Goal: Book appointment/travel/reservation

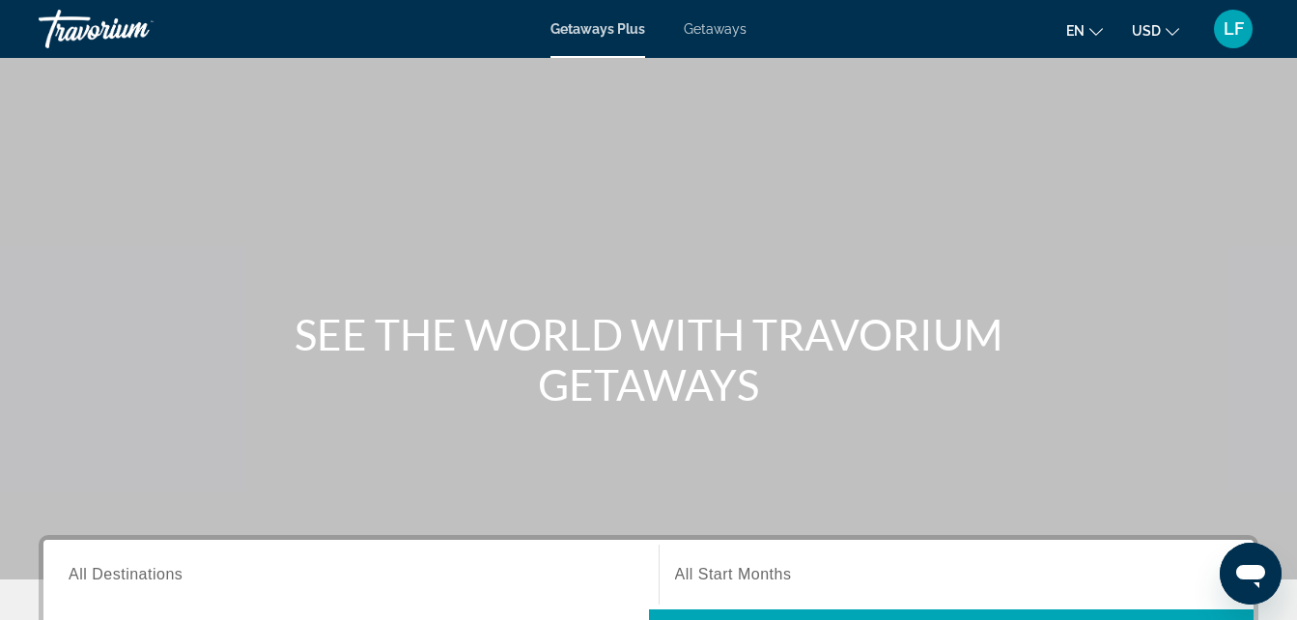
scroll to position [8, 0]
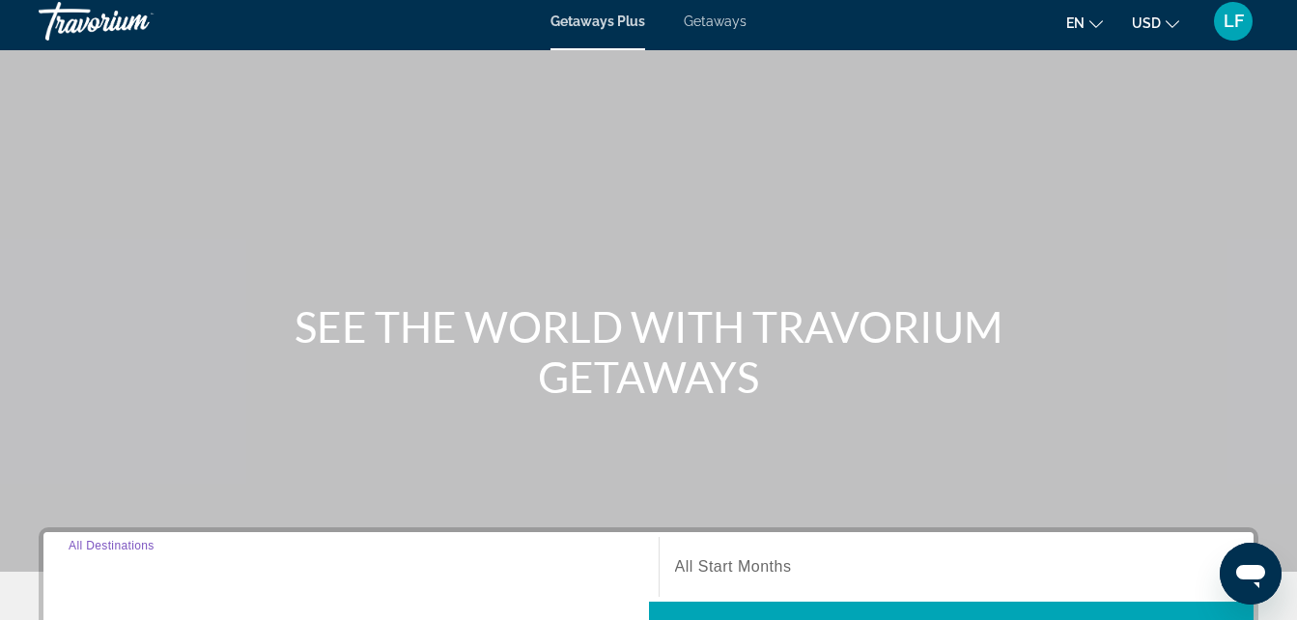
click at [393, 556] on input "Destination All Destinations" at bounding box center [351, 567] width 565 height 23
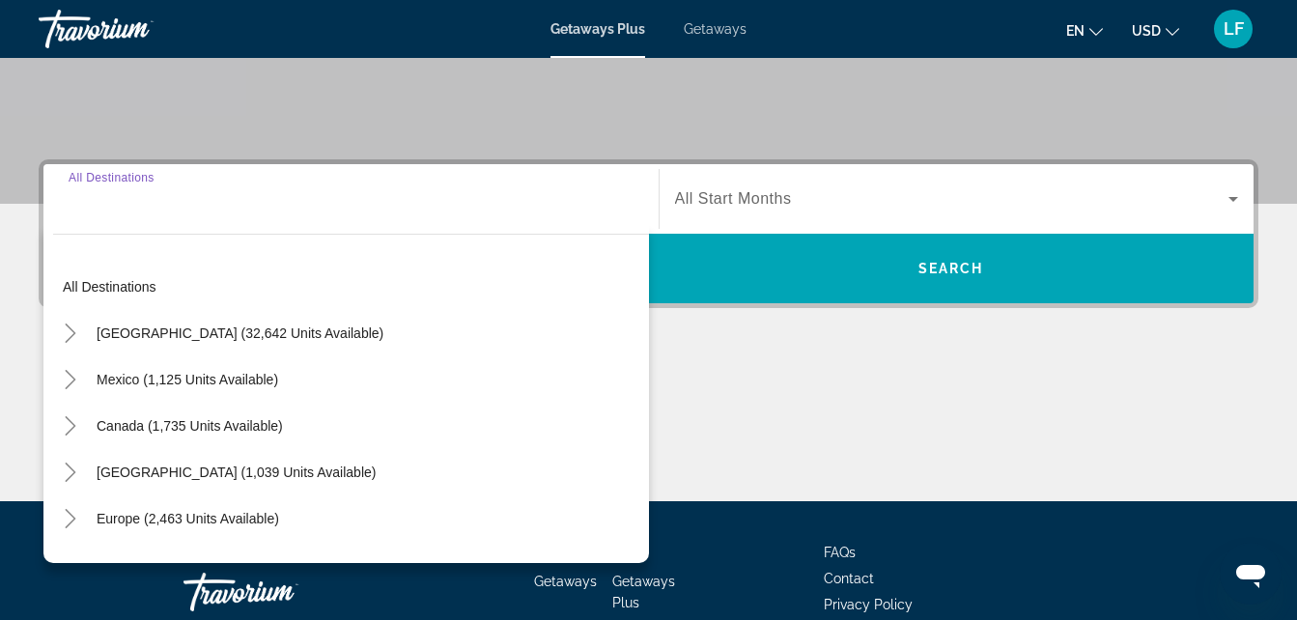
scroll to position [472, 0]
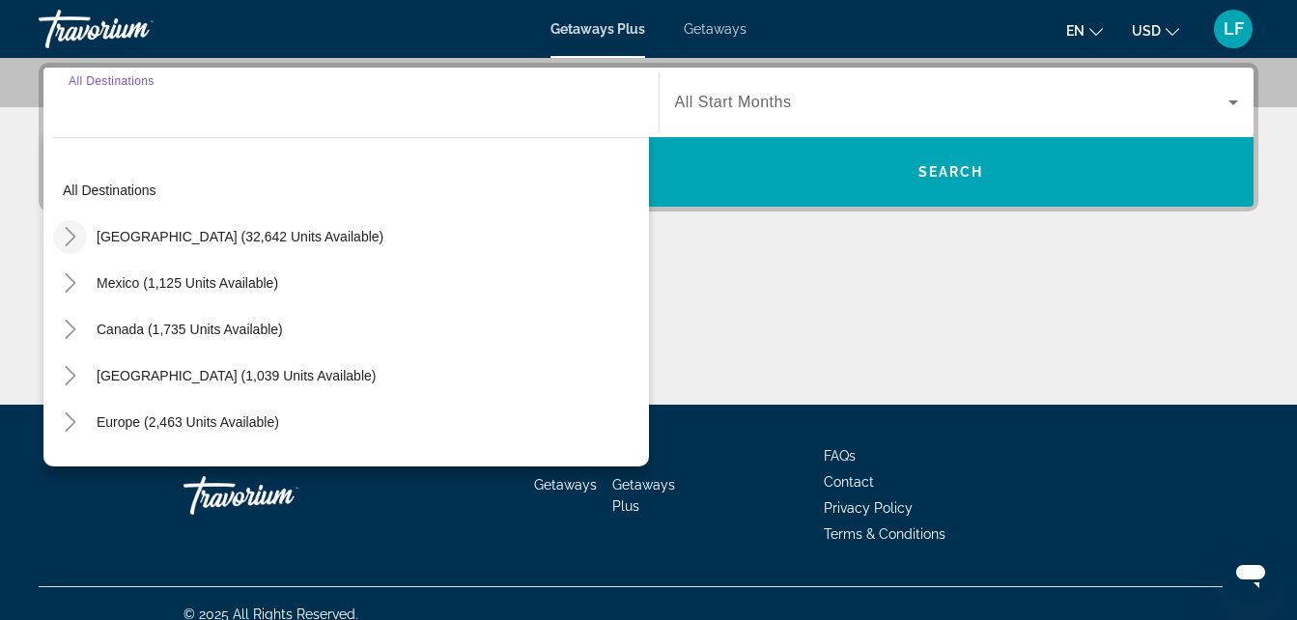
click at [70, 241] on icon "Toggle United States (32,642 units available)" at bounding box center [70, 236] width 11 height 19
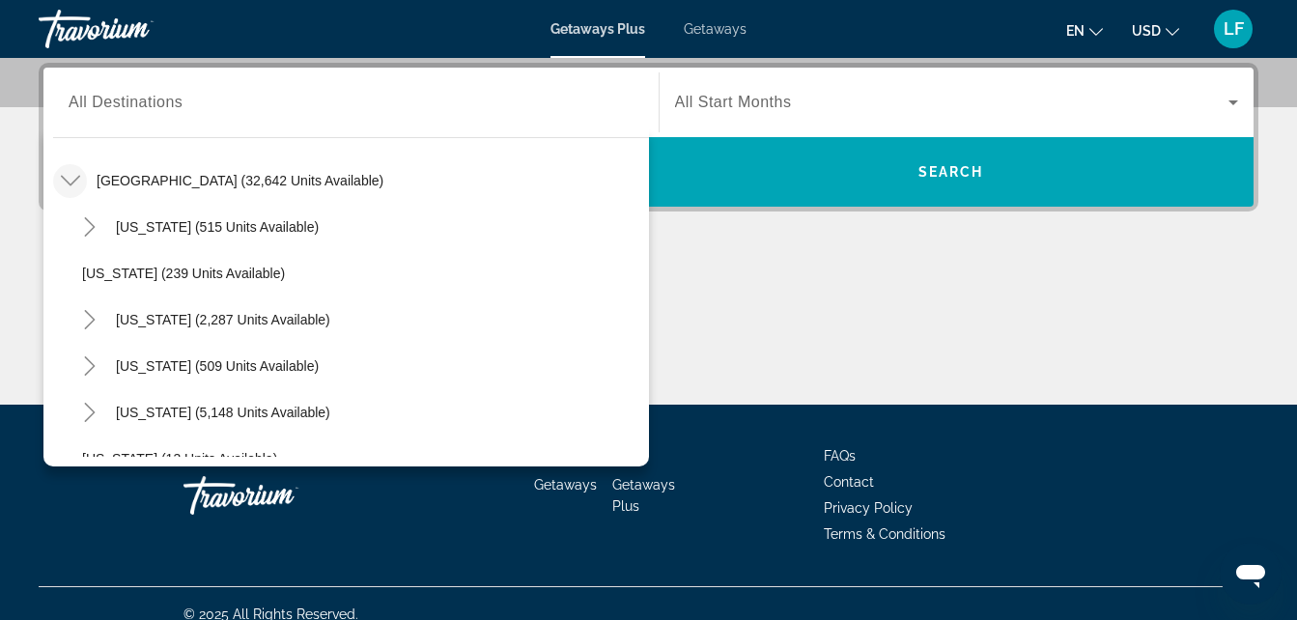
scroll to position [146, 0]
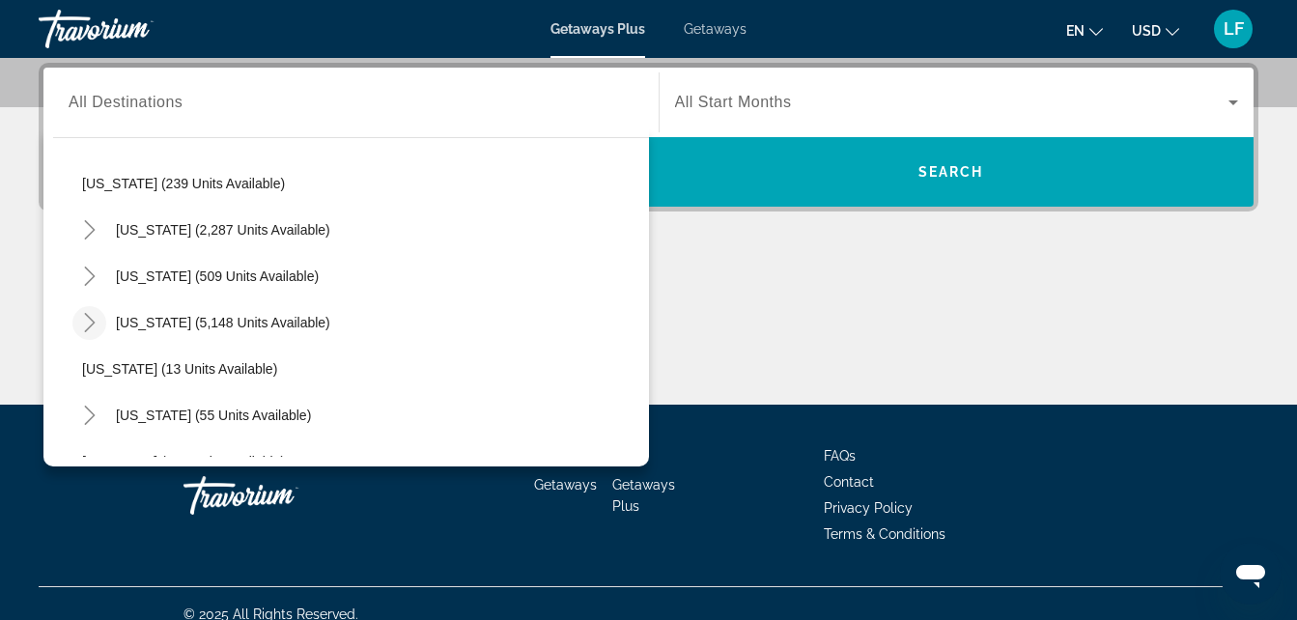
click at [86, 329] on icon "Toggle Florida (5,148 units available)" at bounding box center [89, 322] width 11 height 19
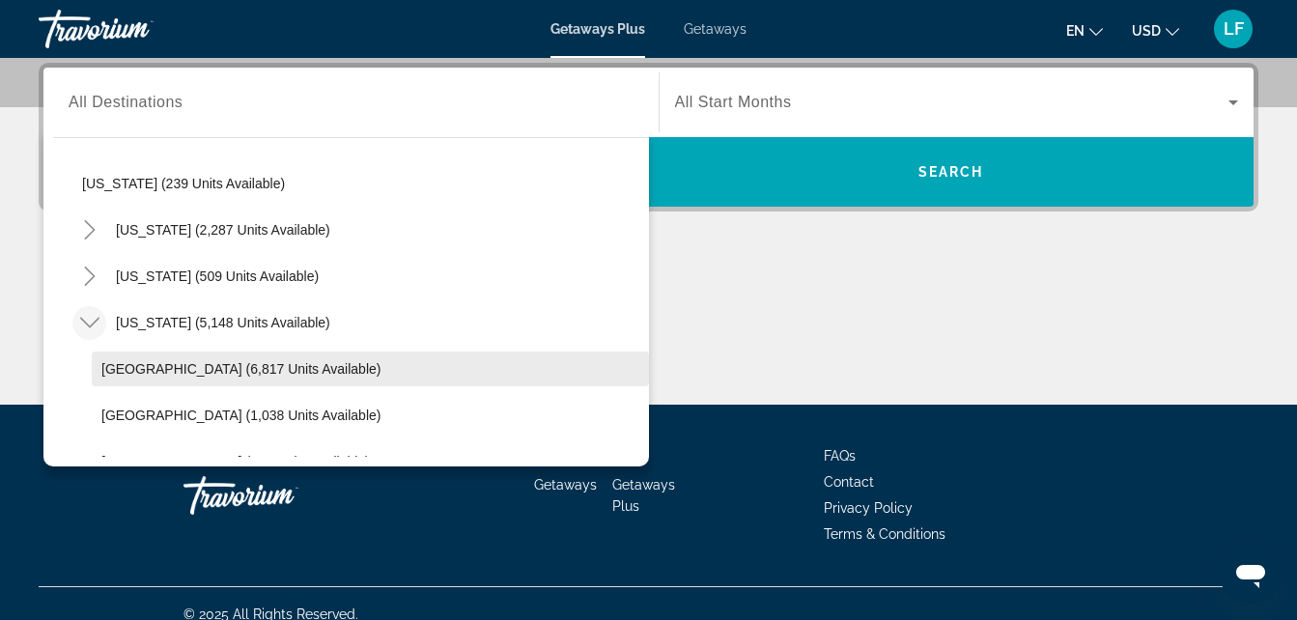
click at [154, 367] on span "[GEOGRAPHIC_DATA] (6,817 units available)" at bounding box center [240, 368] width 279 height 15
type input "**********"
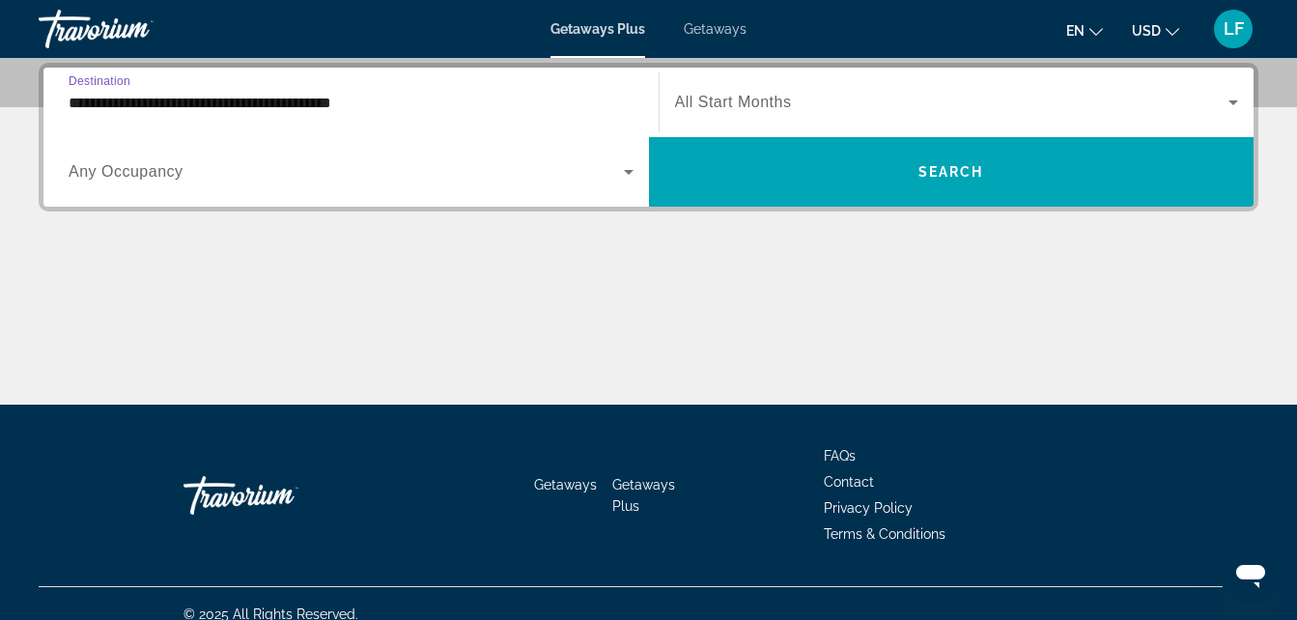
click at [771, 106] on span "All Start Months" at bounding box center [733, 102] width 117 height 16
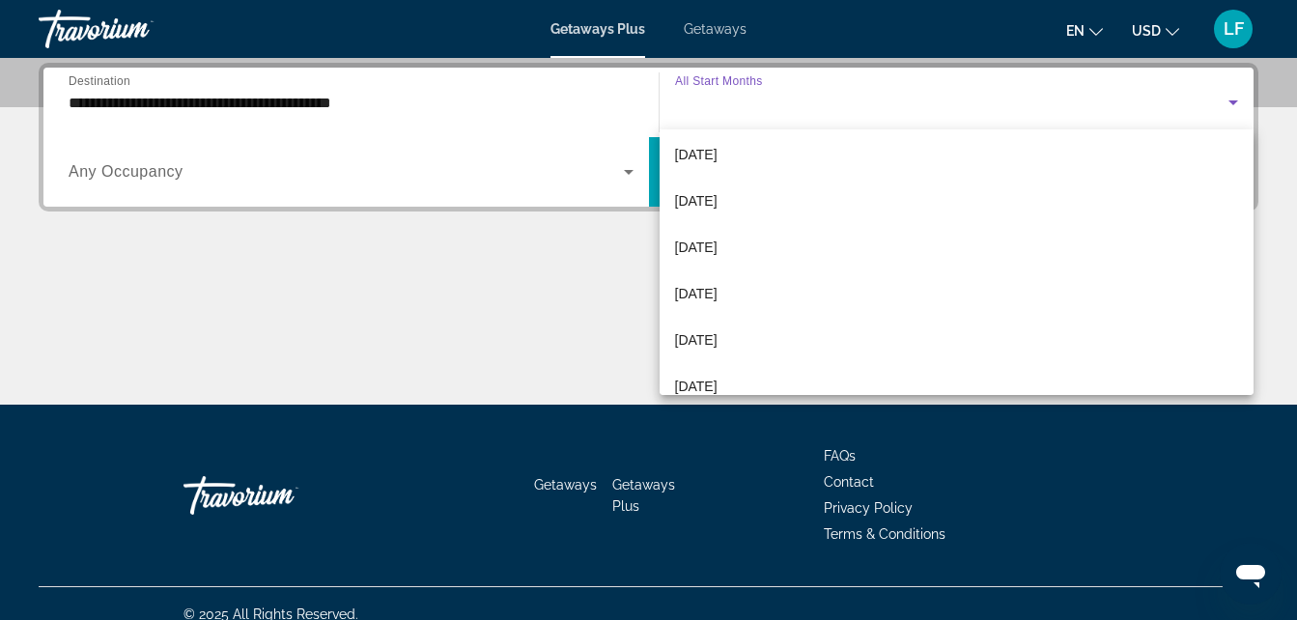
scroll to position [120, 0]
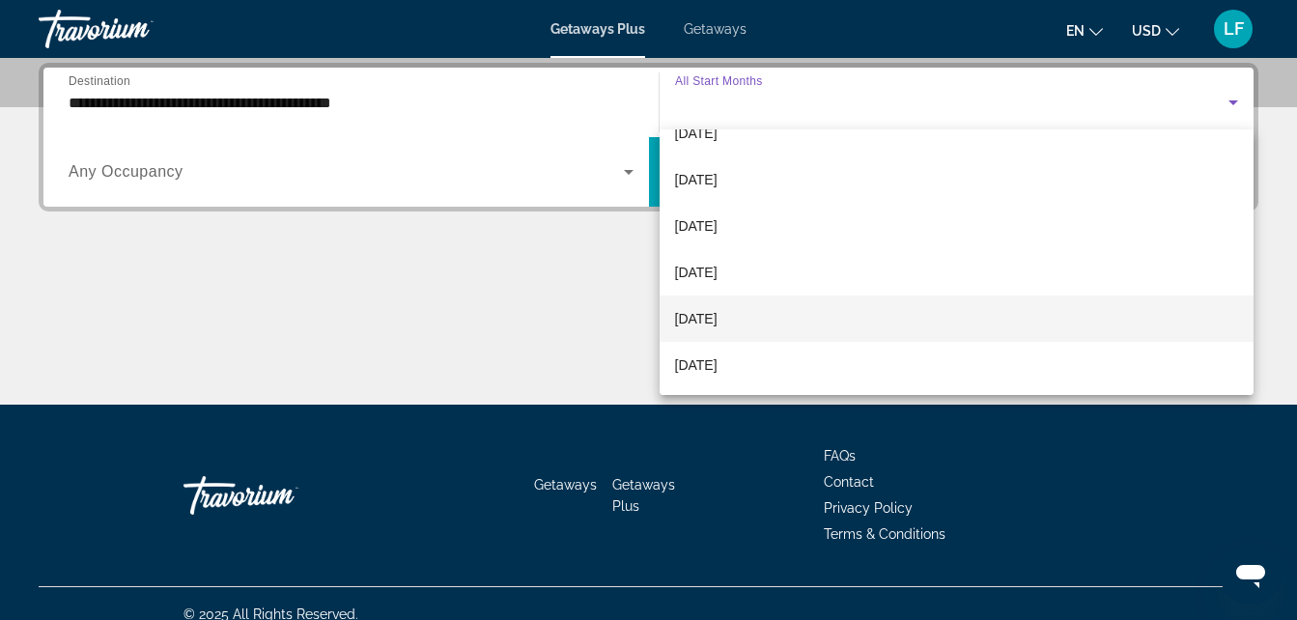
click at [890, 310] on mat-option "[DATE]" at bounding box center [957, 318] width 595 height 46
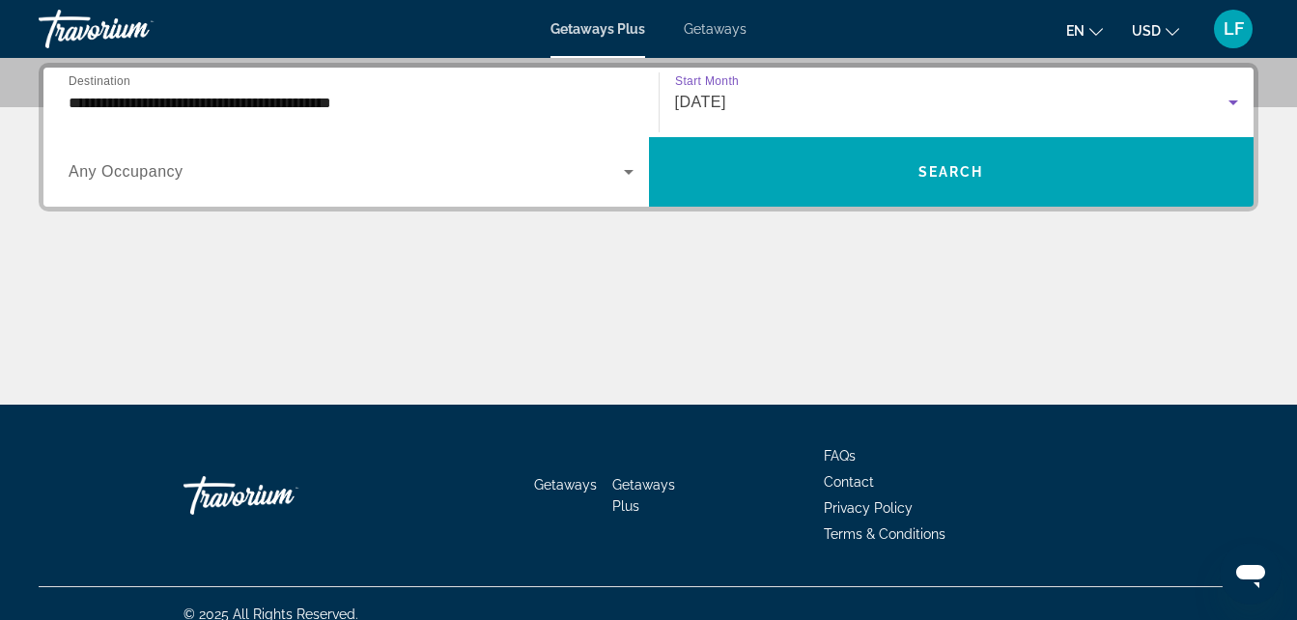
click at [617, 172] on icon "Search widget" at bounding box center [628, 171] width 23 height 23
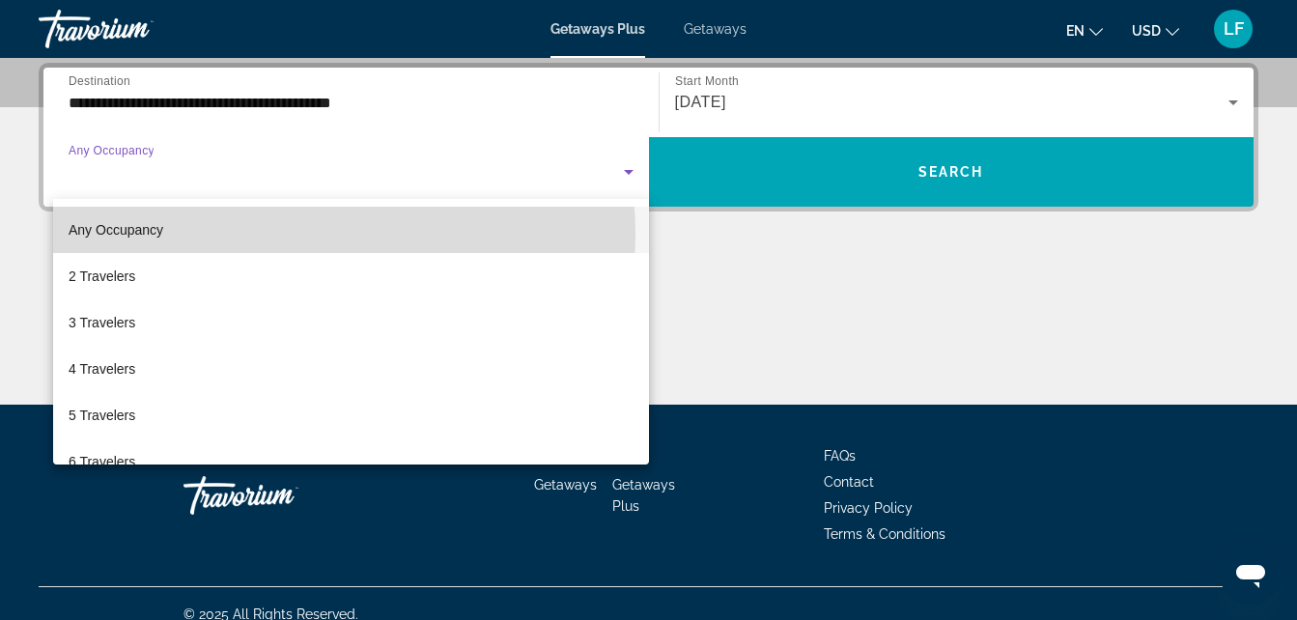
click at [284, 234] on mat-option "Any Occupancy" at bounding box center [351, 230] width 596 height 46
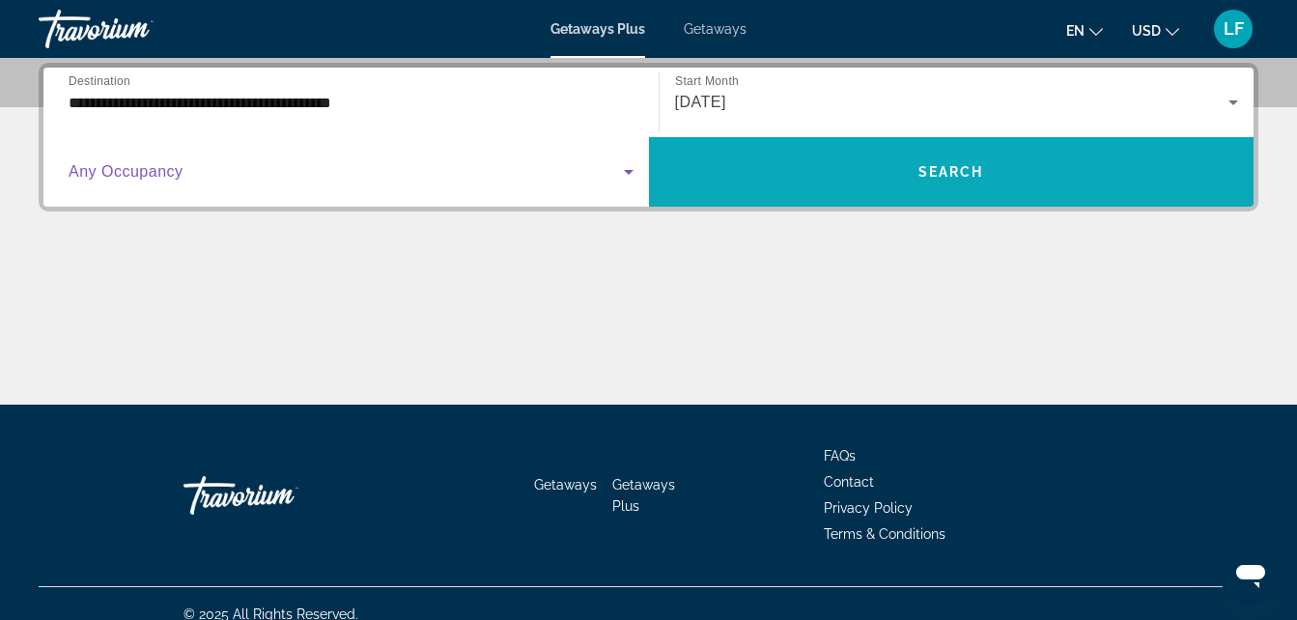
click at [809, 177] on span "Search widget" at bounding box center [951, 172] width 605 height 46
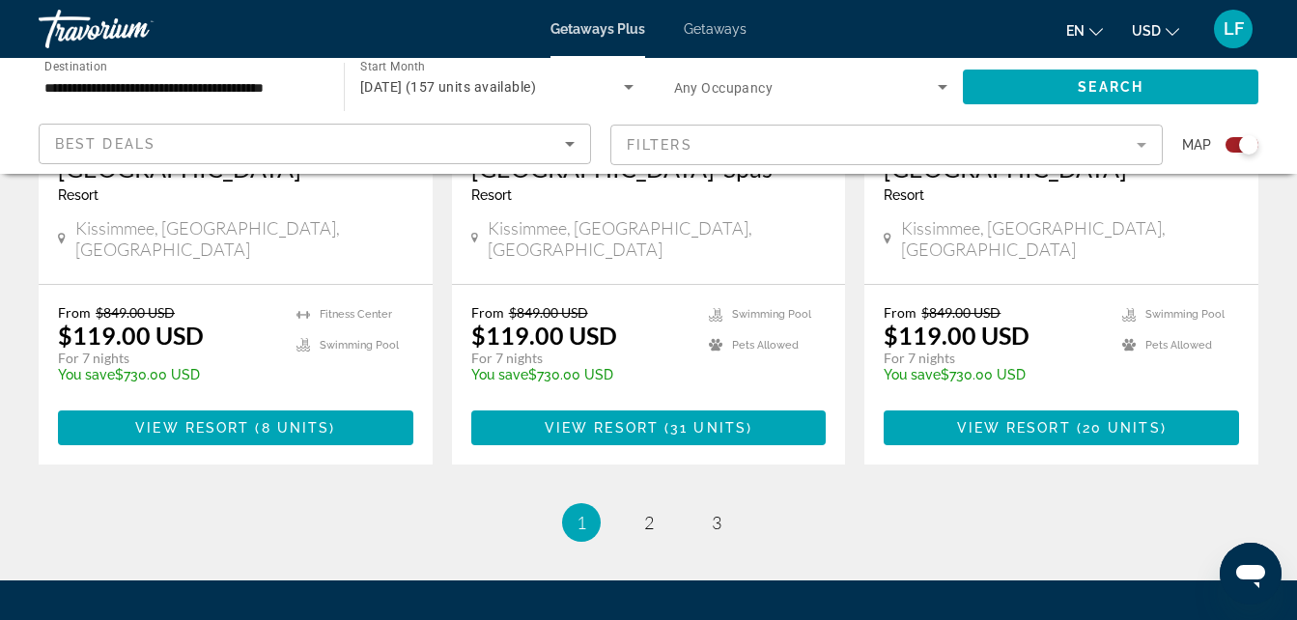
scroll to position [3235, 0]
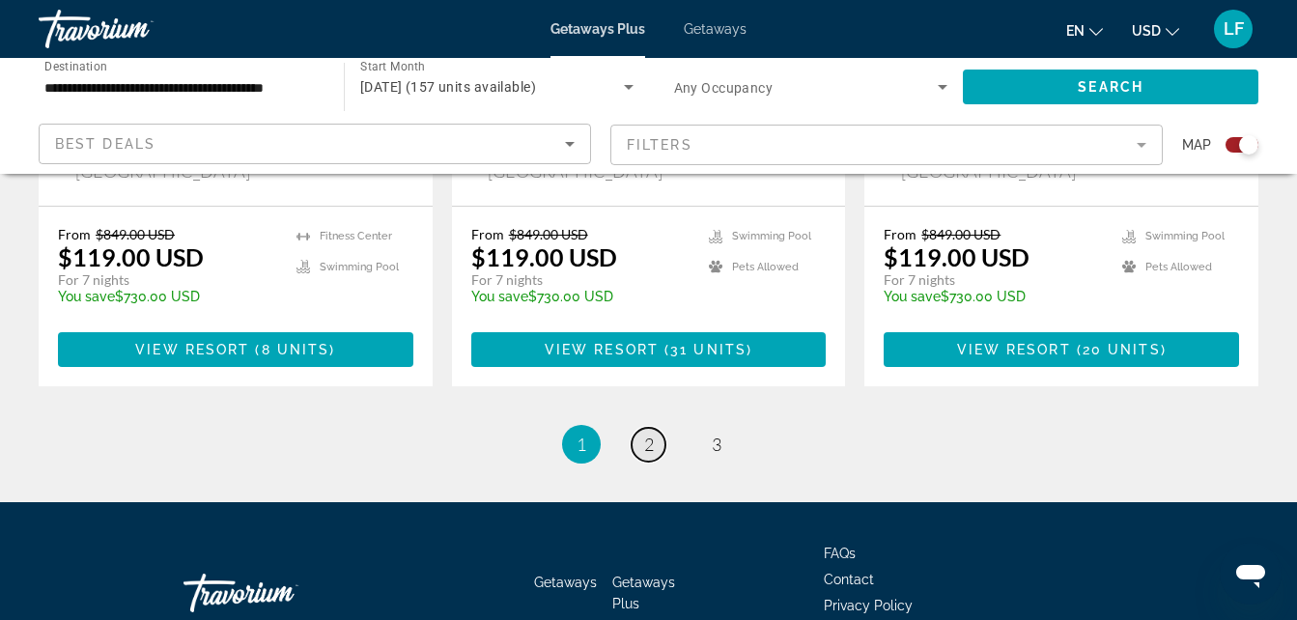
click at [641, 428] on link "page 2" at bounding box center [649, 445] width 34 height 34
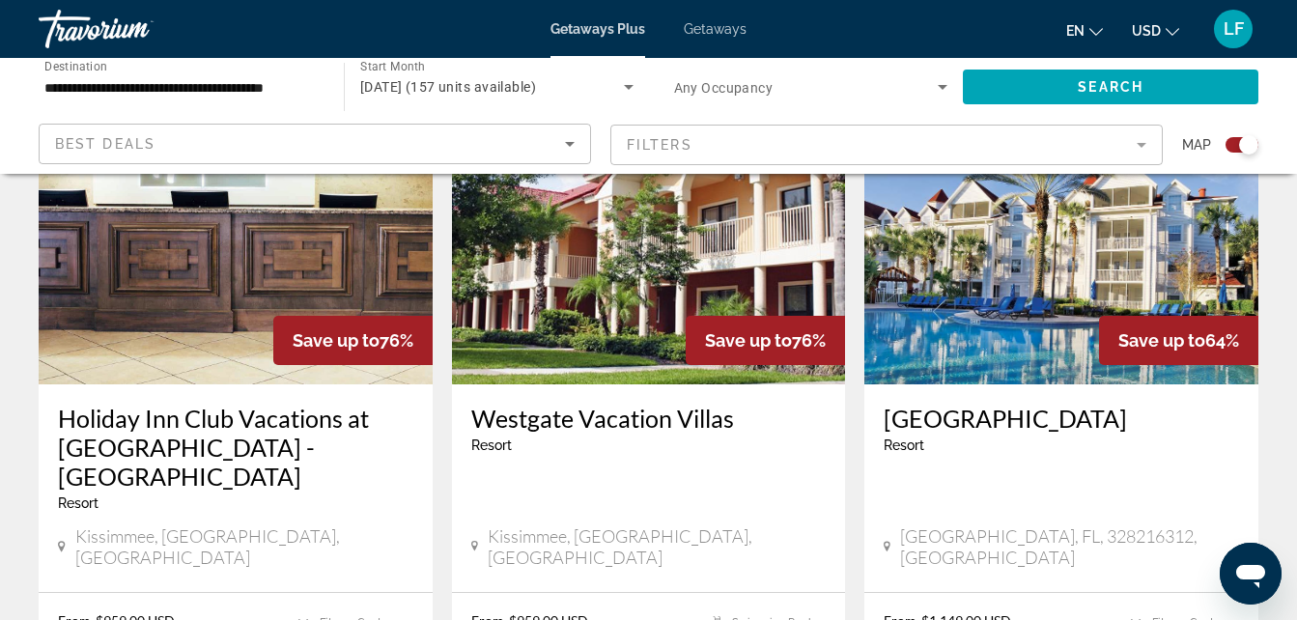
scroll to position [3276, 0]
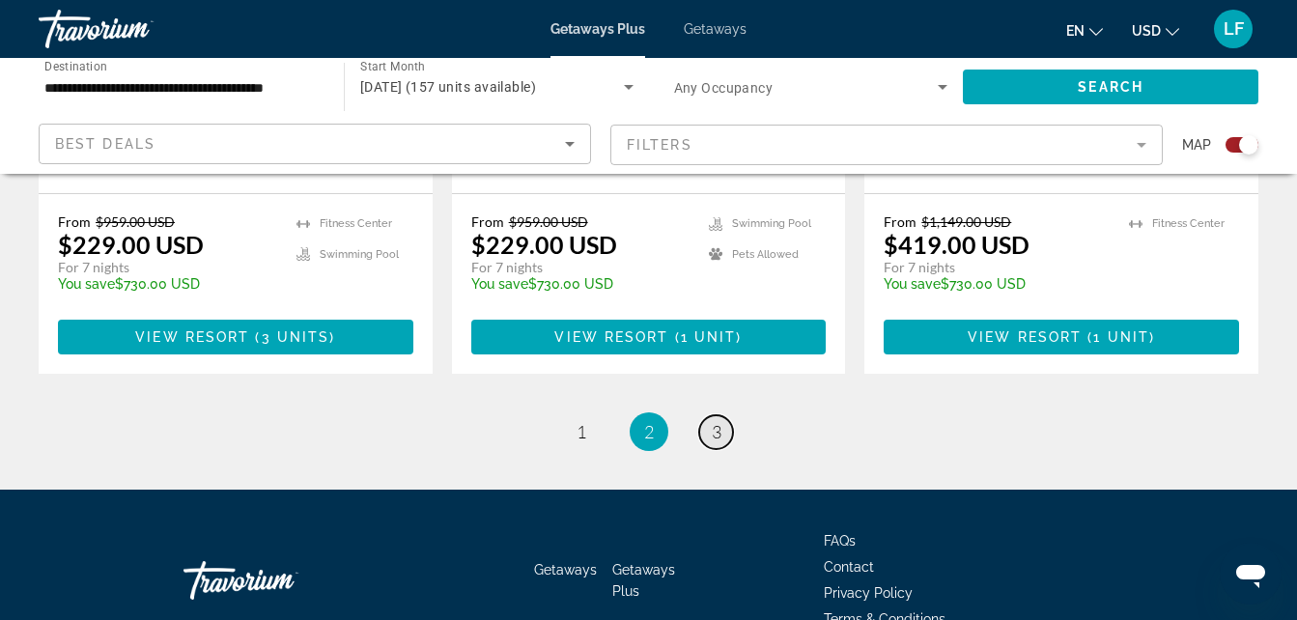
click at [726, 415] on link "page 3" at bounding box center [716, 432] width 34 height 34
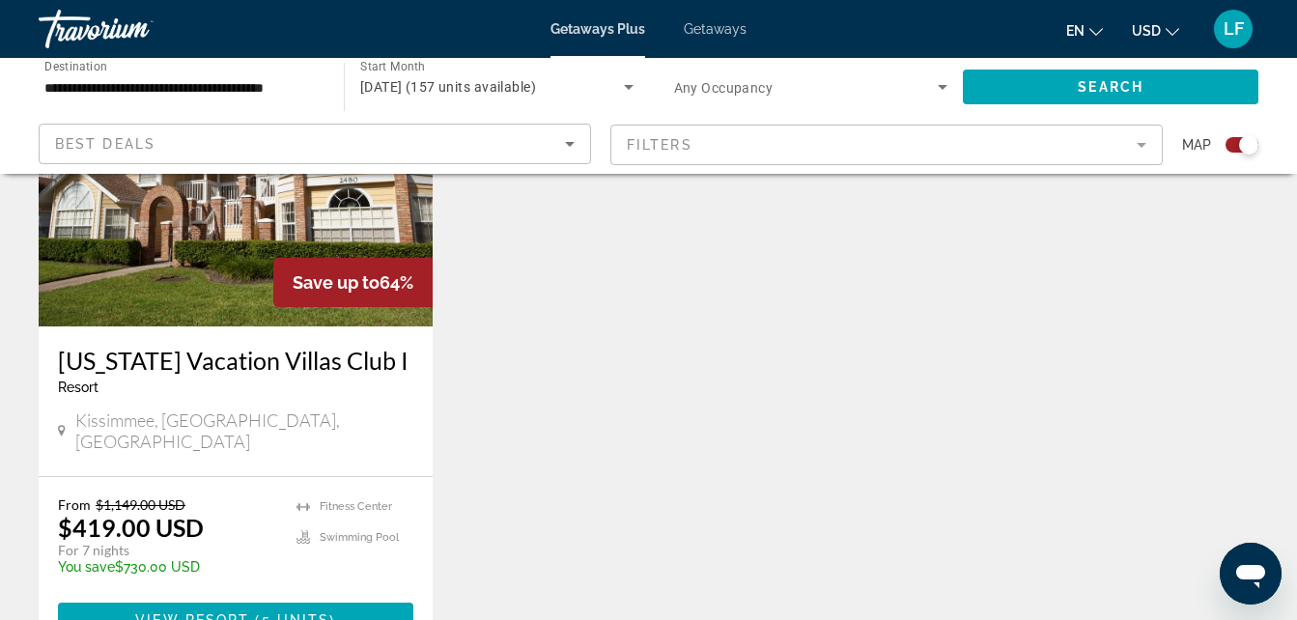
scroll to position [1191, 0]
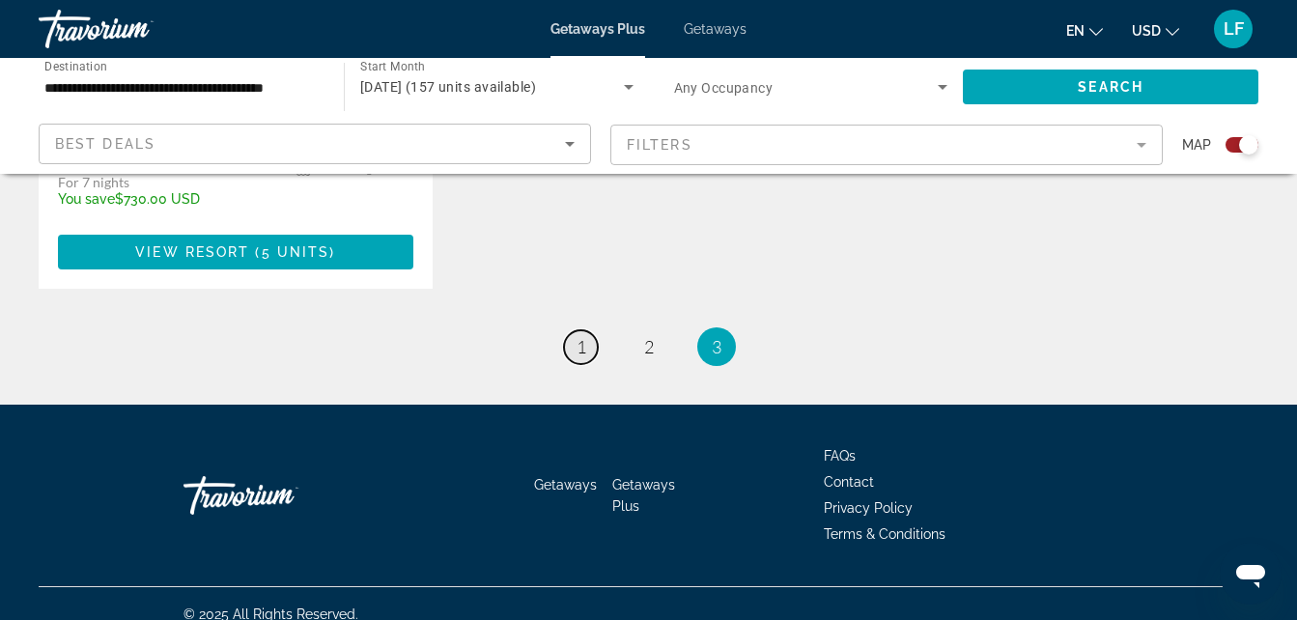
click at [584, 337] on link "page 1" at bounding box center [581, 347] width 34 height 34
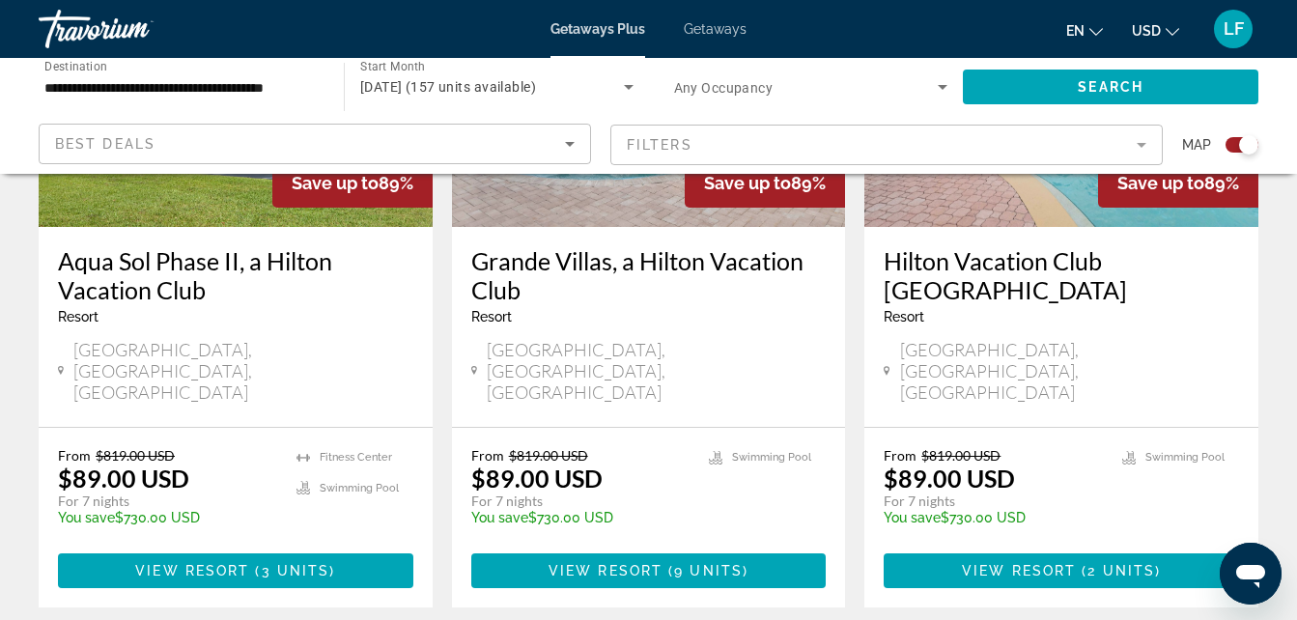
scroll to position [915, 0]
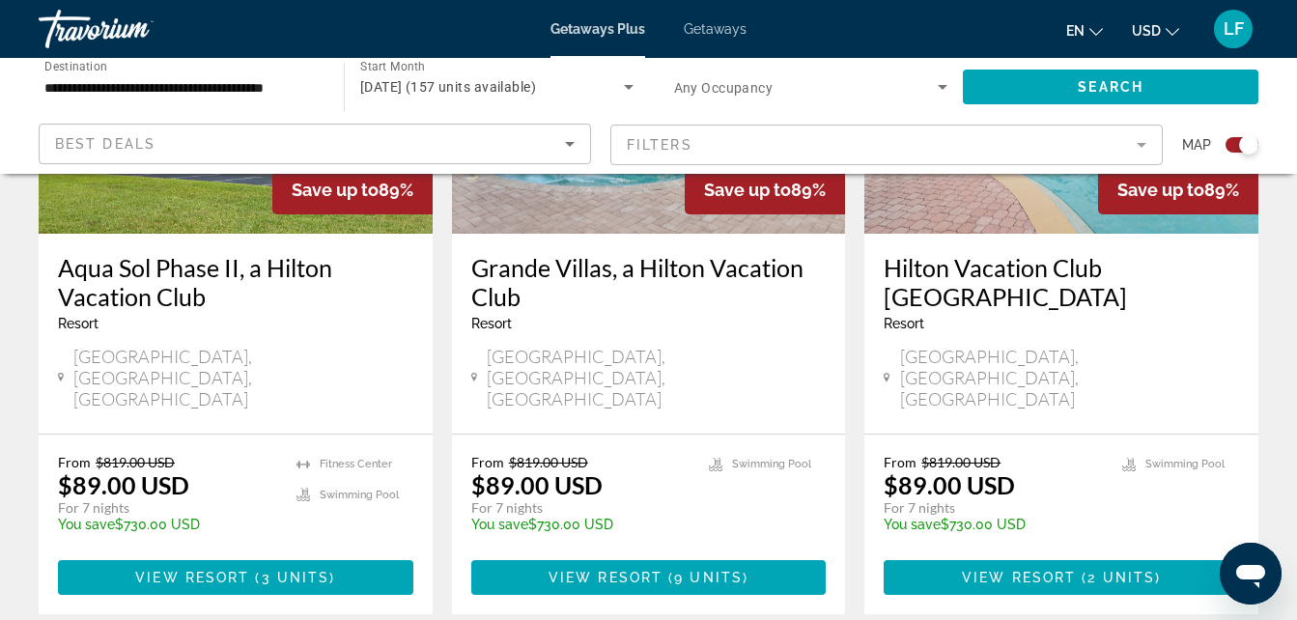
click at [989, 211] on img "Main content" at bounding box center [1061, 79] width 394 height 309
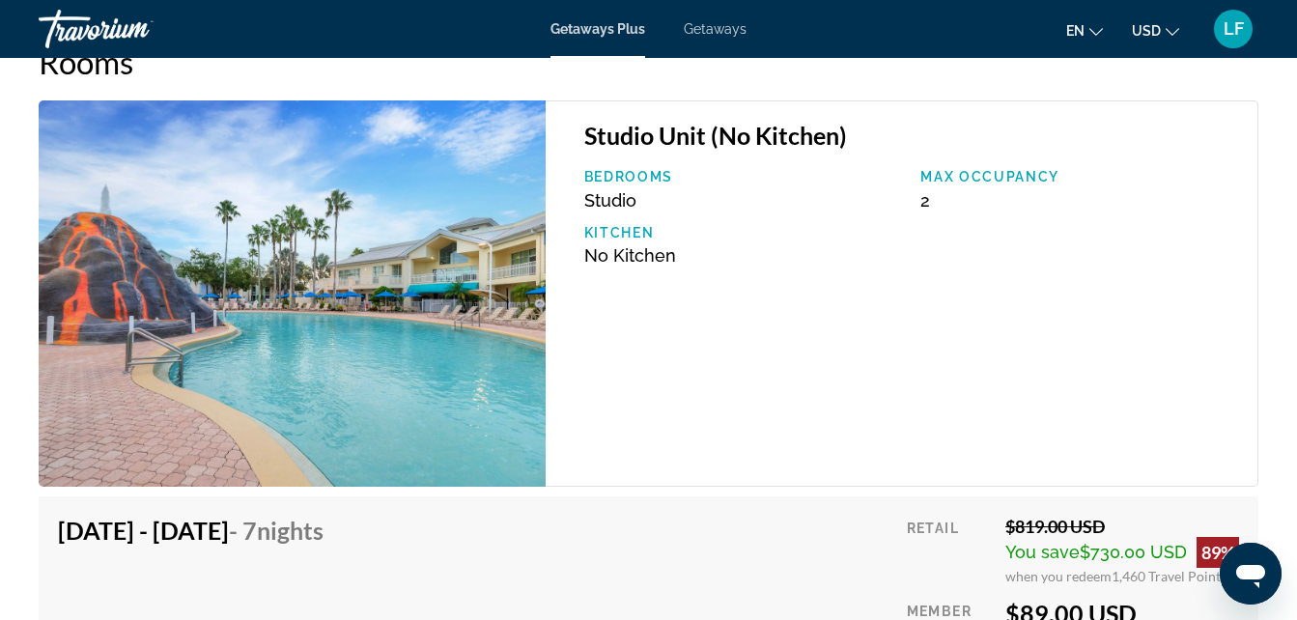
scroll to position [3697, 0]
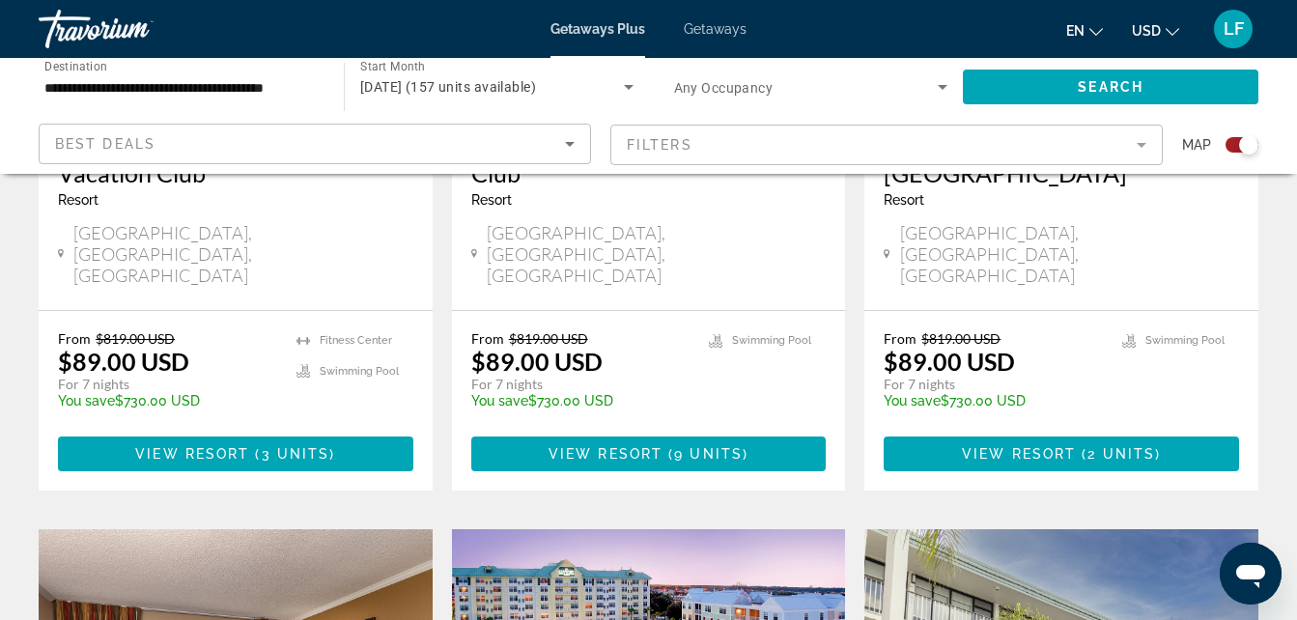
scroll to position [1084, 0]
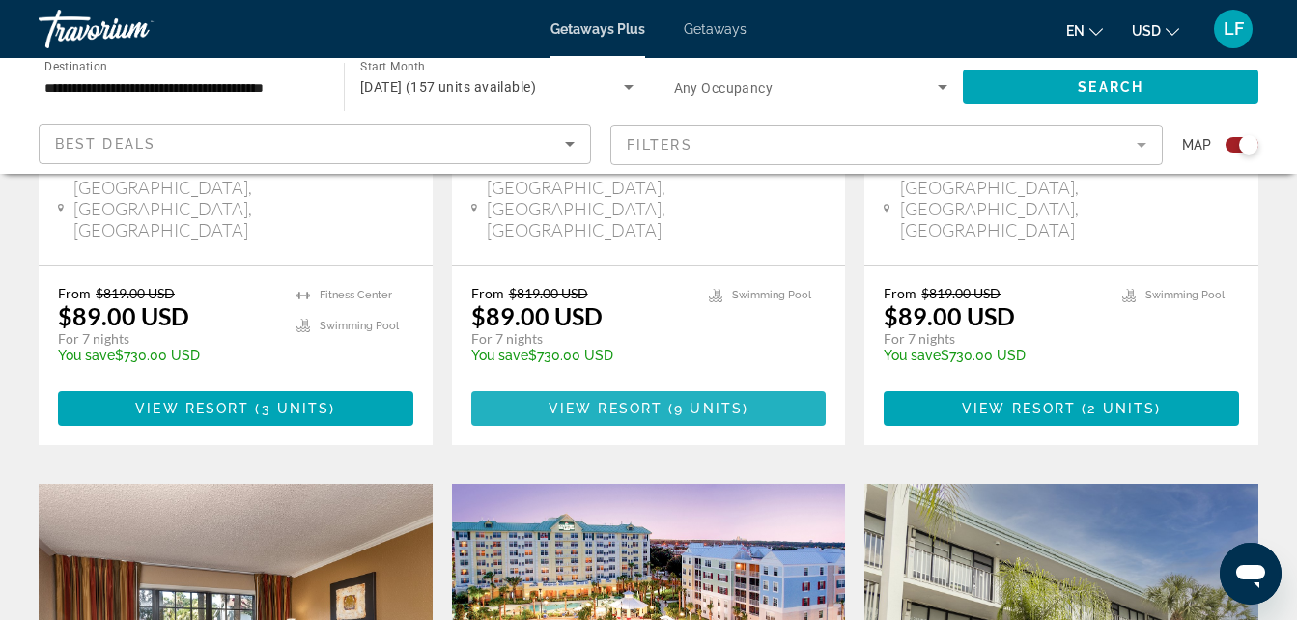
click at [580, 401] on span "View Resort" at bounding box center [605, 408] width 114 height 15
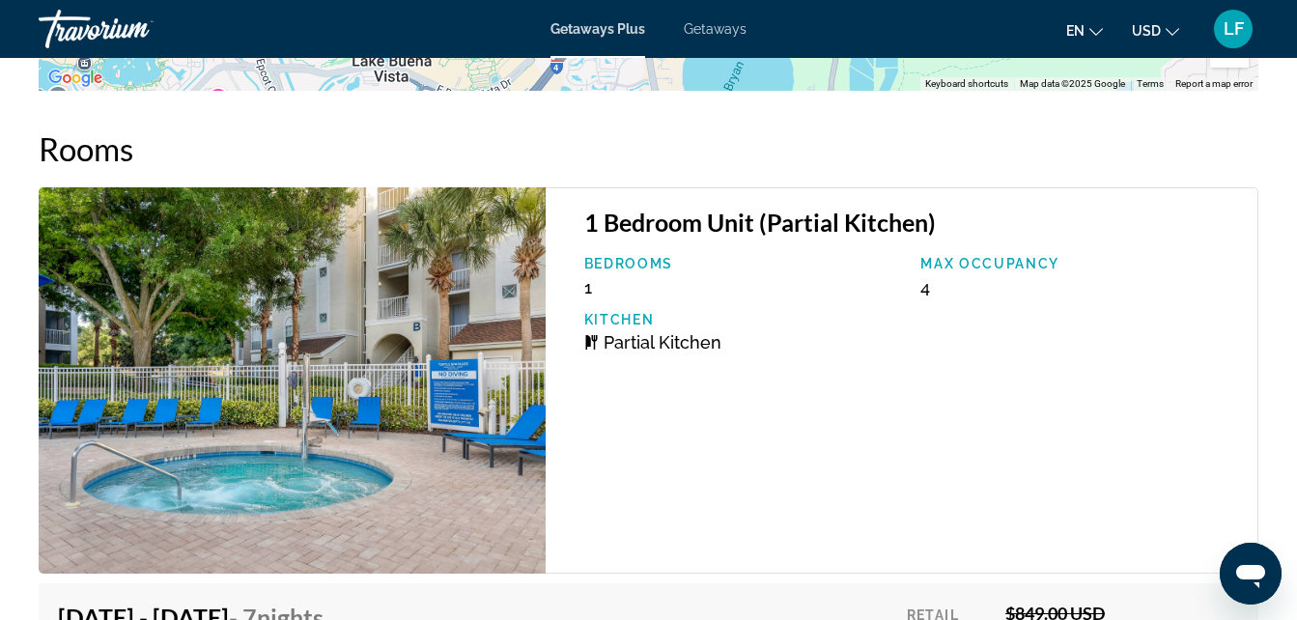
scroll to position [3248, 0]
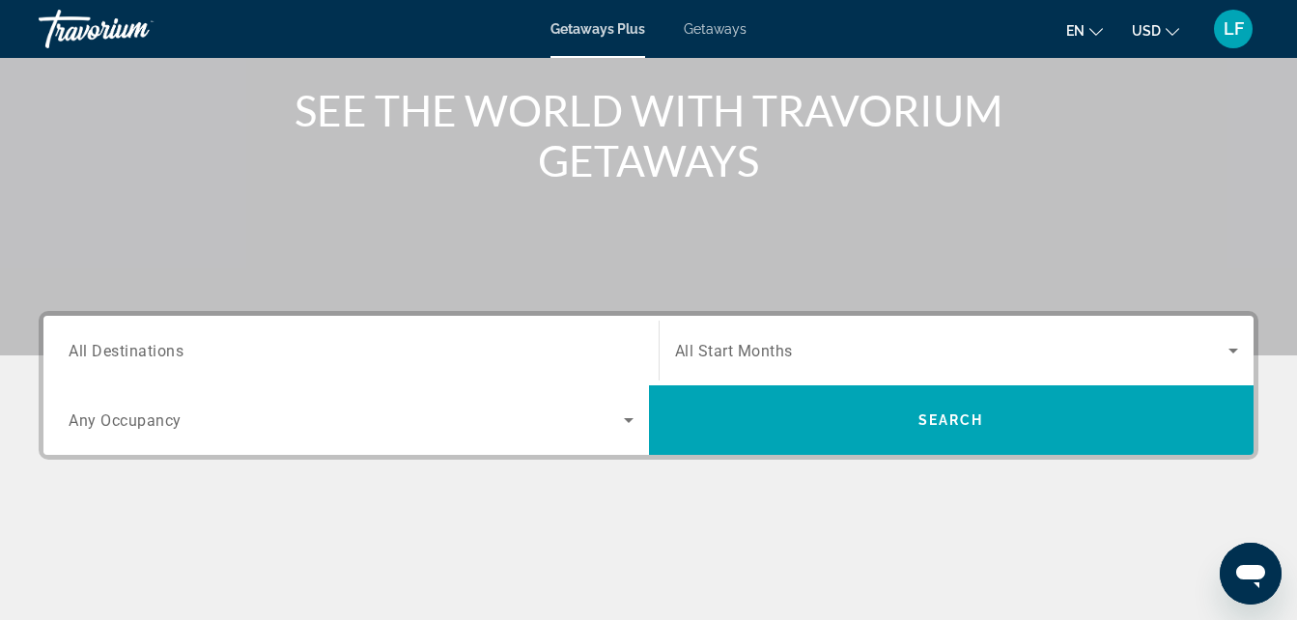
scroll to position [308, 0]
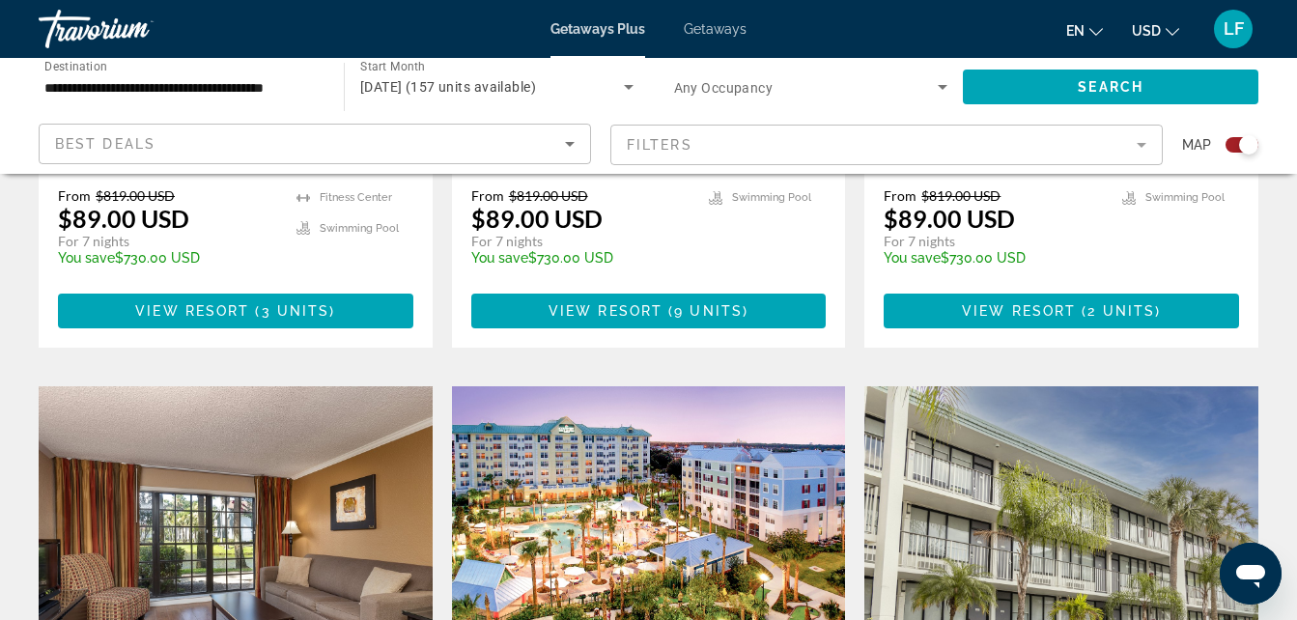
scroll to position [1363, 0]
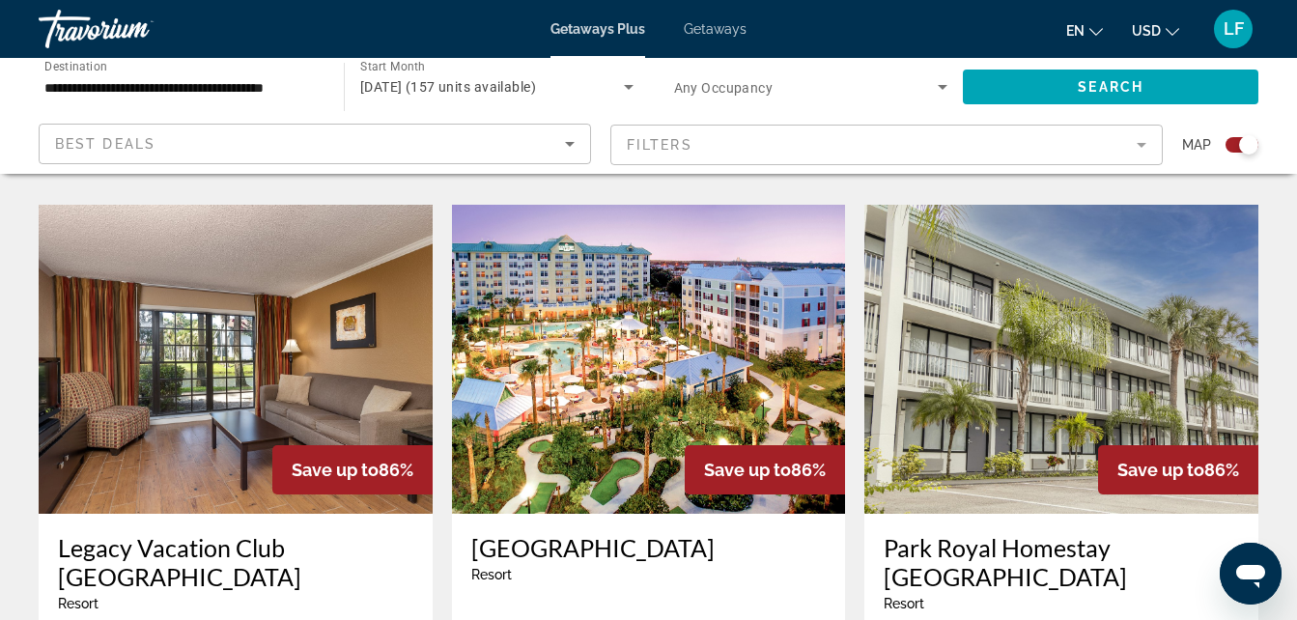
click at [661, 350] on img "Main content" at bounding box center [649, 359] width 394 height 309
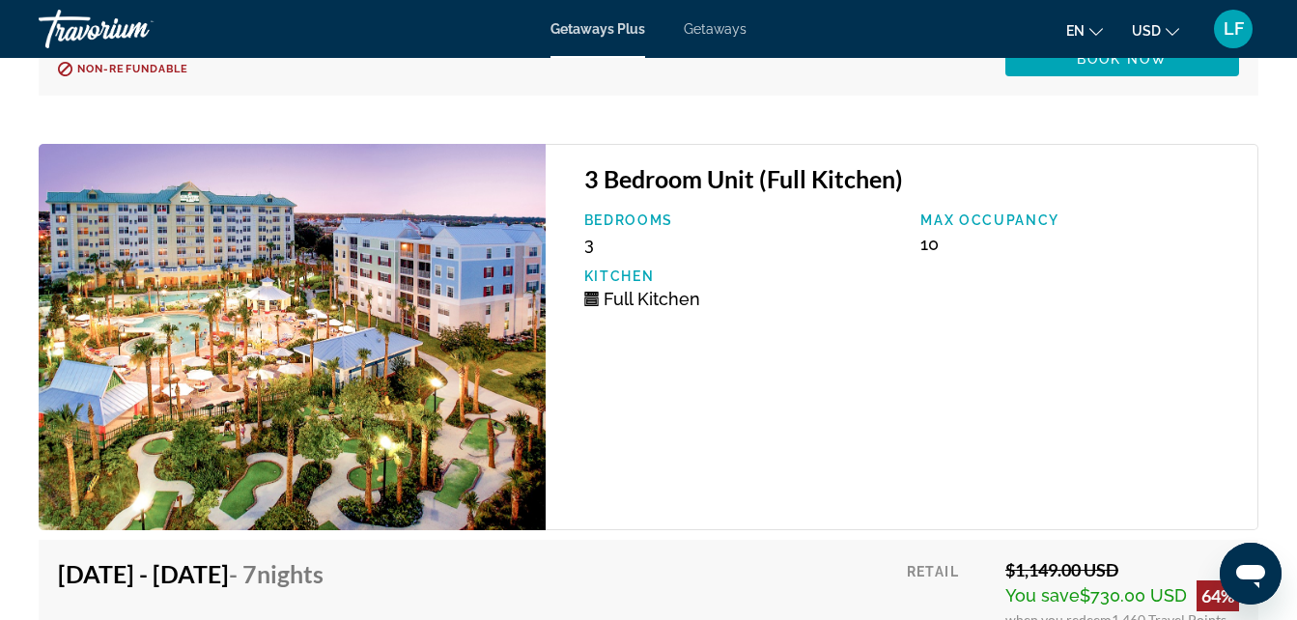
scroll to position [5492, 0]
